Goal: Browse casually

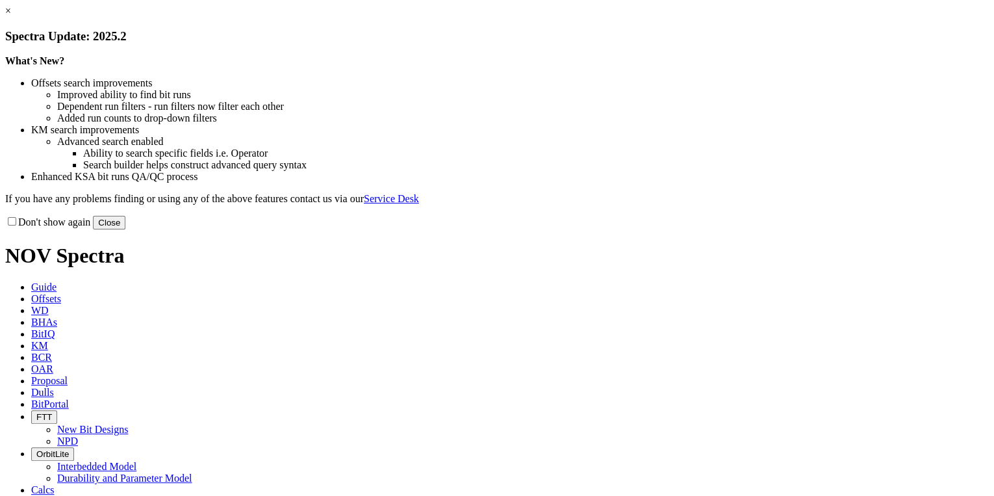
click at [125, 229] on button "Close" at bounding box center [109, 223] width 32 height 14
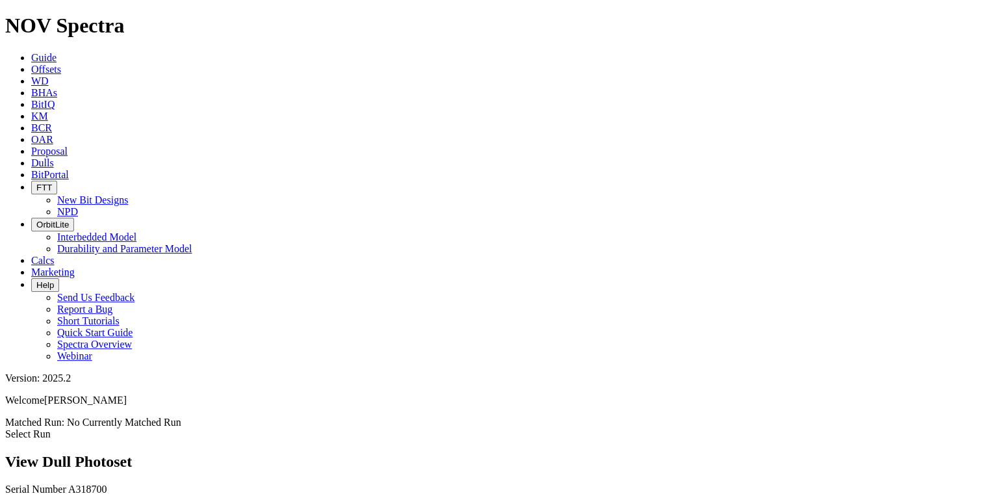
scroll to position [208, 0]
drag, startPoint x: 277, startPoint y: 333, endPoint x: 569, endPoint y: 353, distance: 293.1
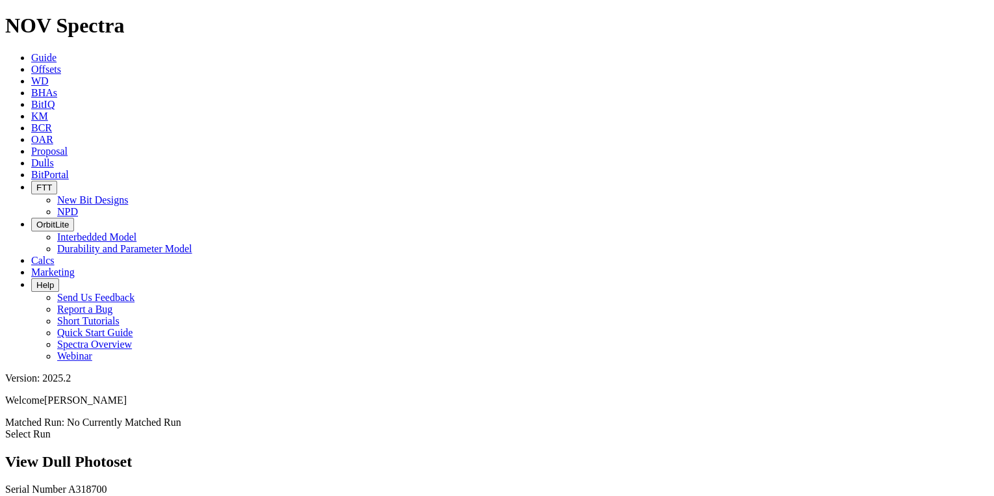
scroll to position [988, 0]
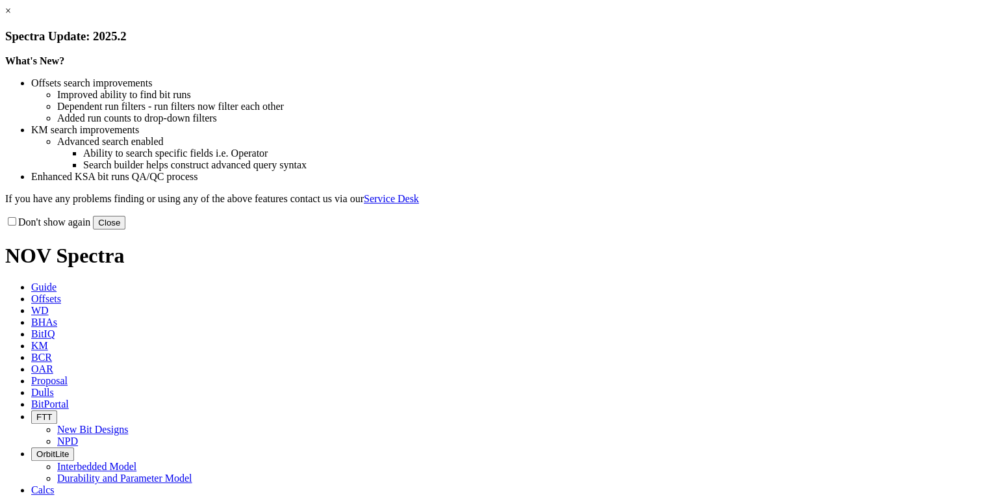
drag, startPoint x: 778, startPoint y: 351, endPoint x: 764, endPoint y: 358, distance: 15.7
click at [125, 229] on button "Close" at bounding box center [109, 223] width 32 height 14
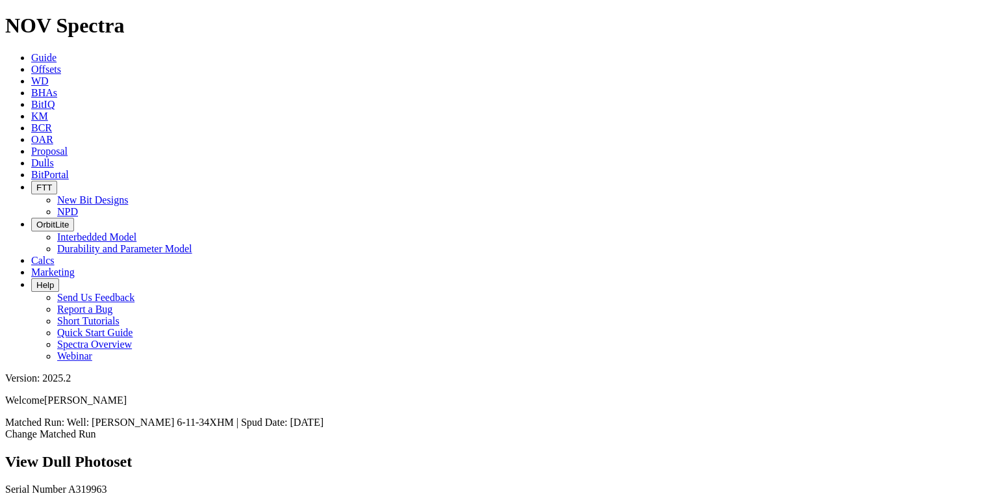
scroll to position [312, 0]
drag, startPoint x: 266, startPoint y: 285, endPoint x: 323, endPoint y: 258, distance: 63.1
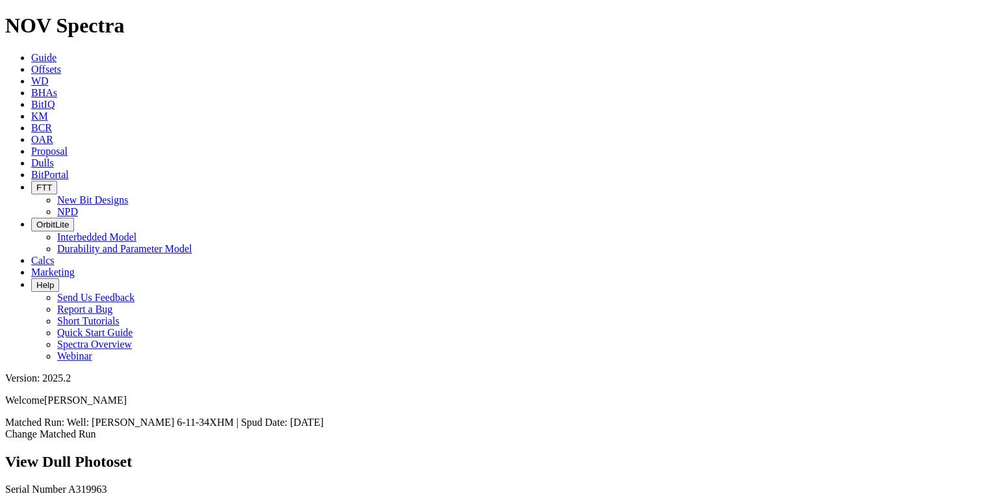
scroll to position [400, 0]
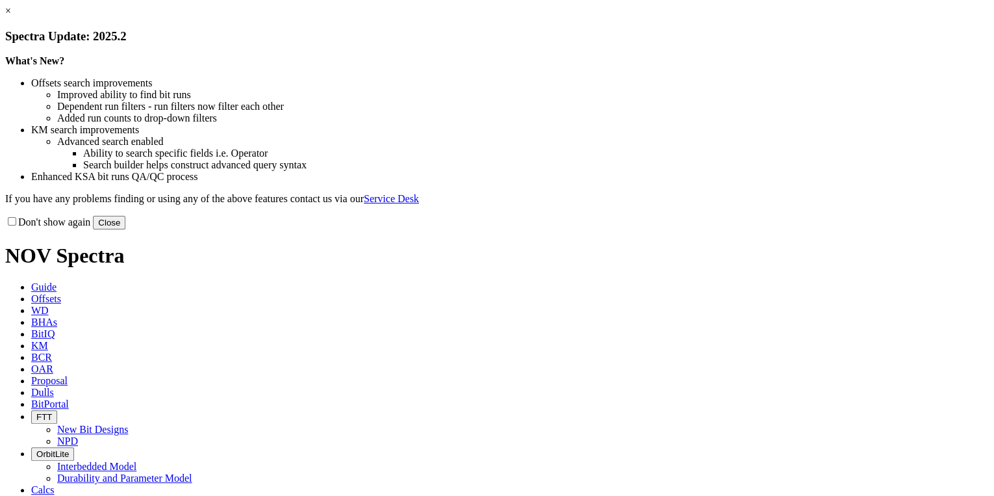
click at [125, 229] on button "Close" at bounding box center [109, 223] width 32 height 14
